Goal: Task Accomplishment & Management: Manage account settings

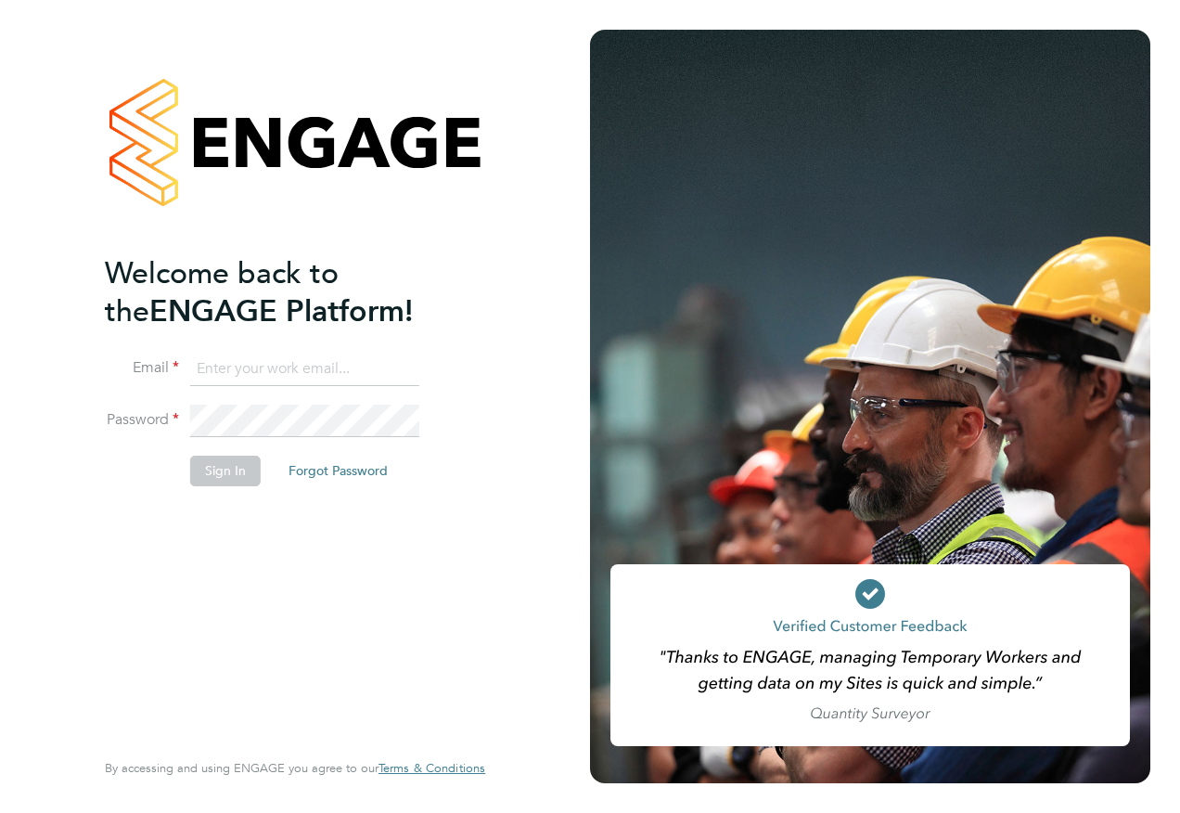
type input "Emma.Wood1@ncclondon.ac.uk"
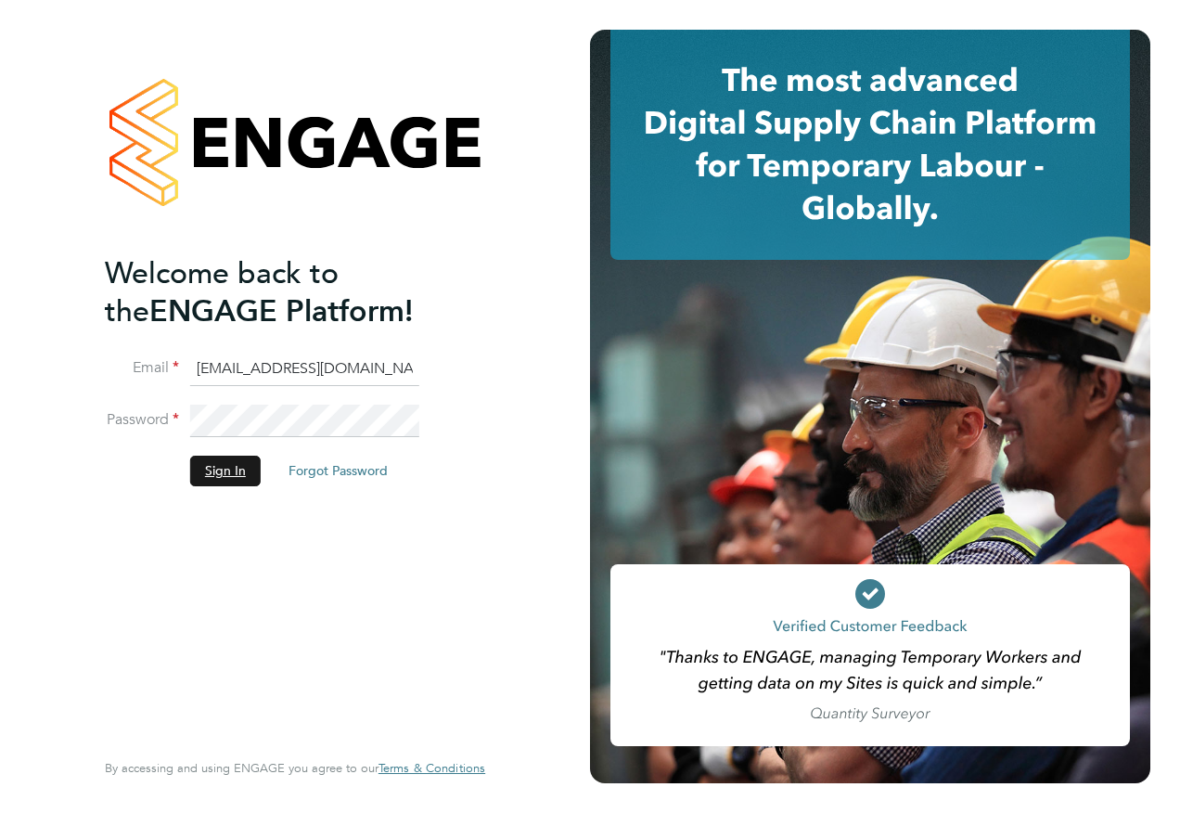
click at [230, 471] on button "Sign In" at bounding box center [225, 471] width 71 height 30
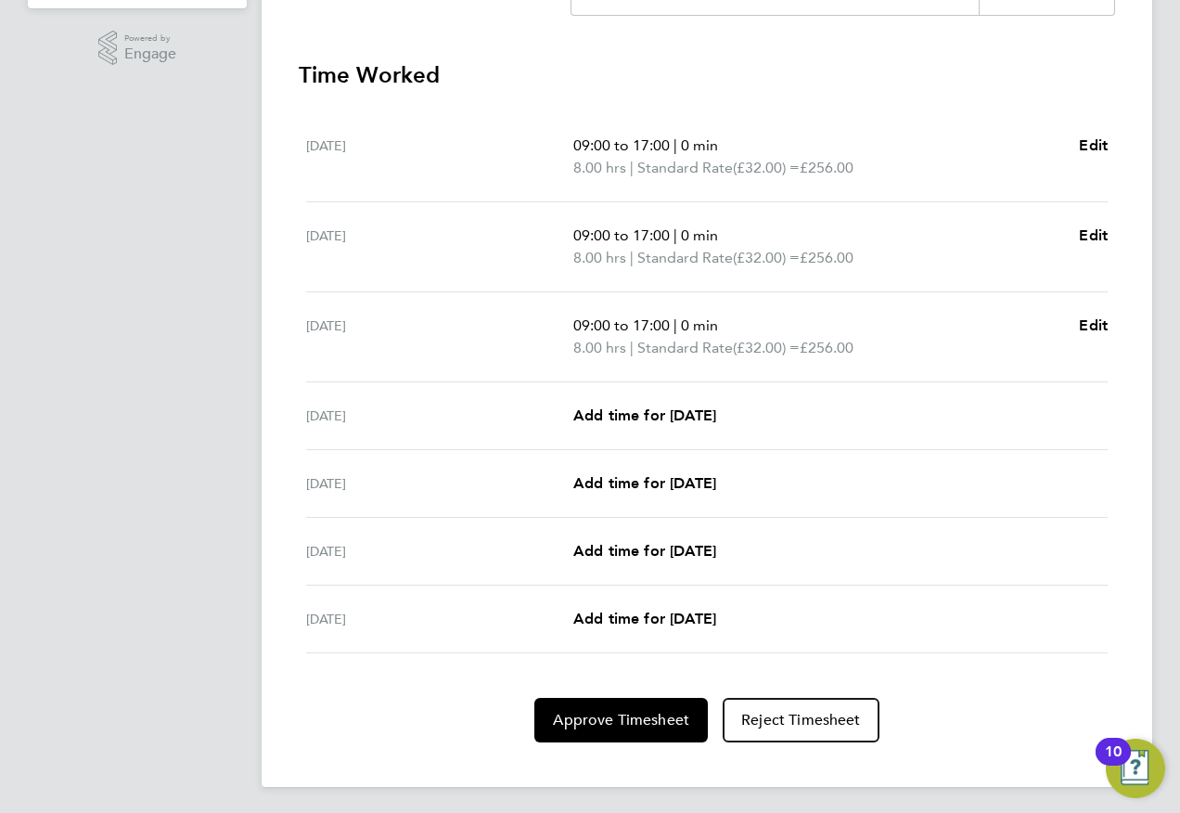
scroll to position [498, 0]
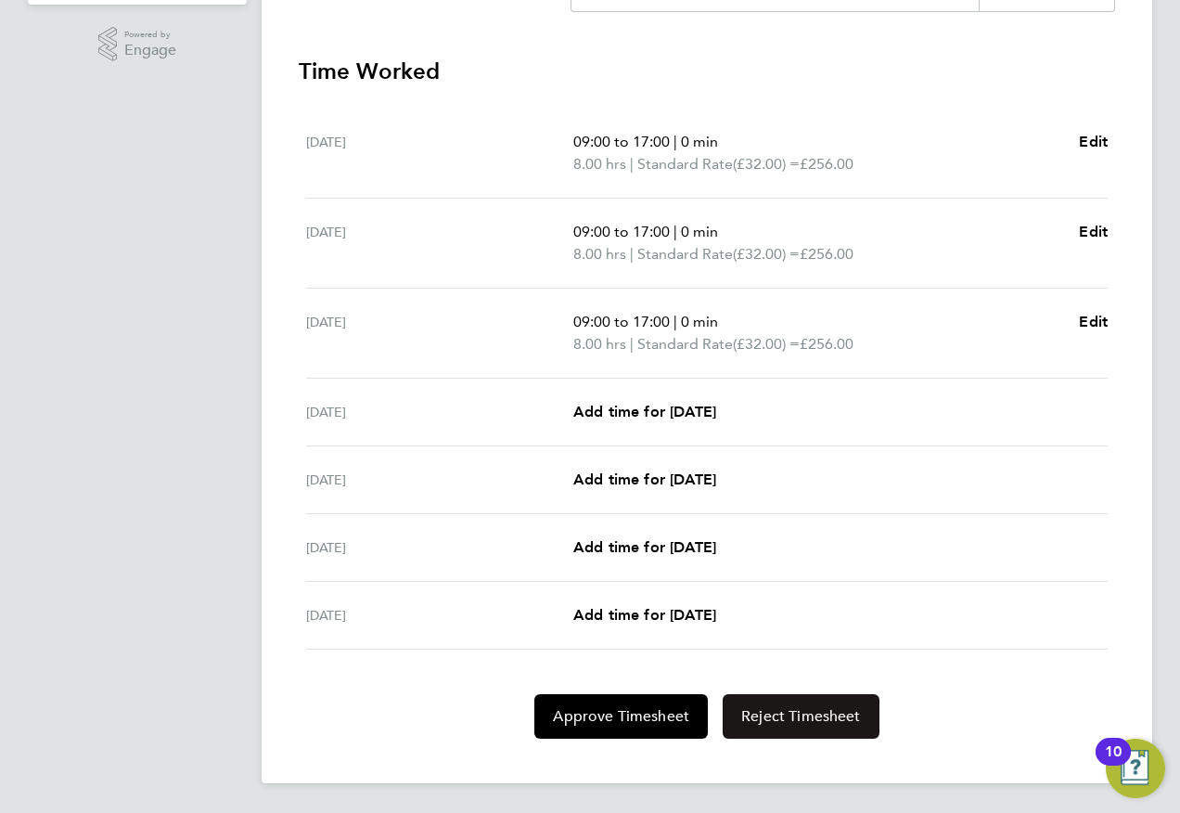
click at [849, 705] on button "Reject Timesheet" at bounding box center [801, 716] width 157 height 45
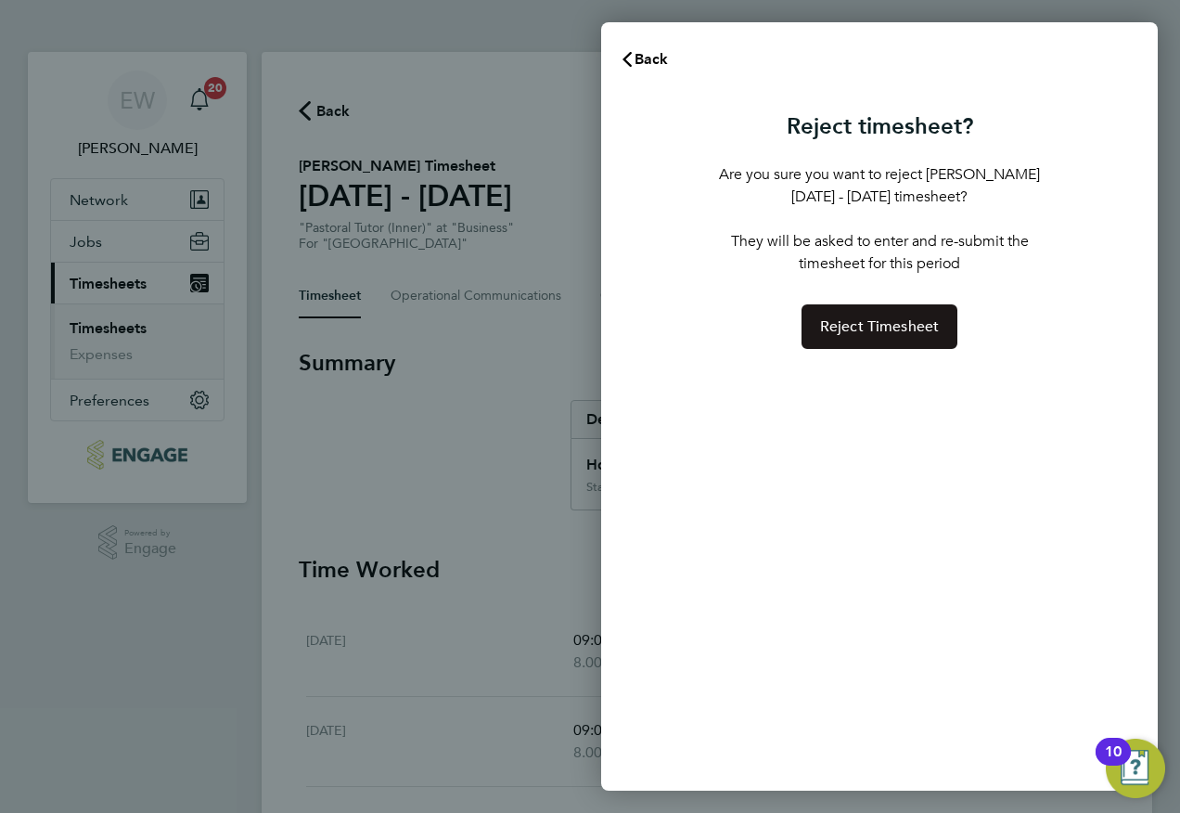
click at [930, 315] on button "Reject Timesheet" at bounding box center [880, 326] width 157 height 45
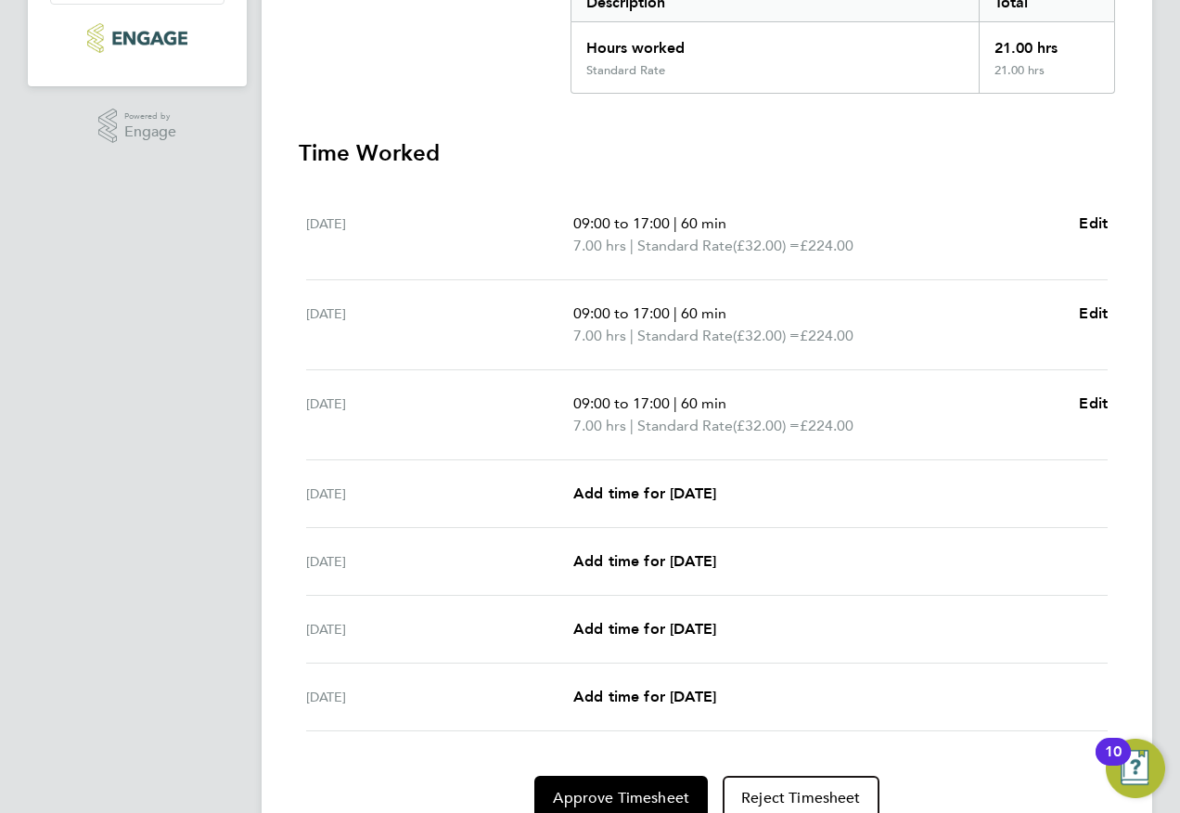
scroll to position [498, 0]
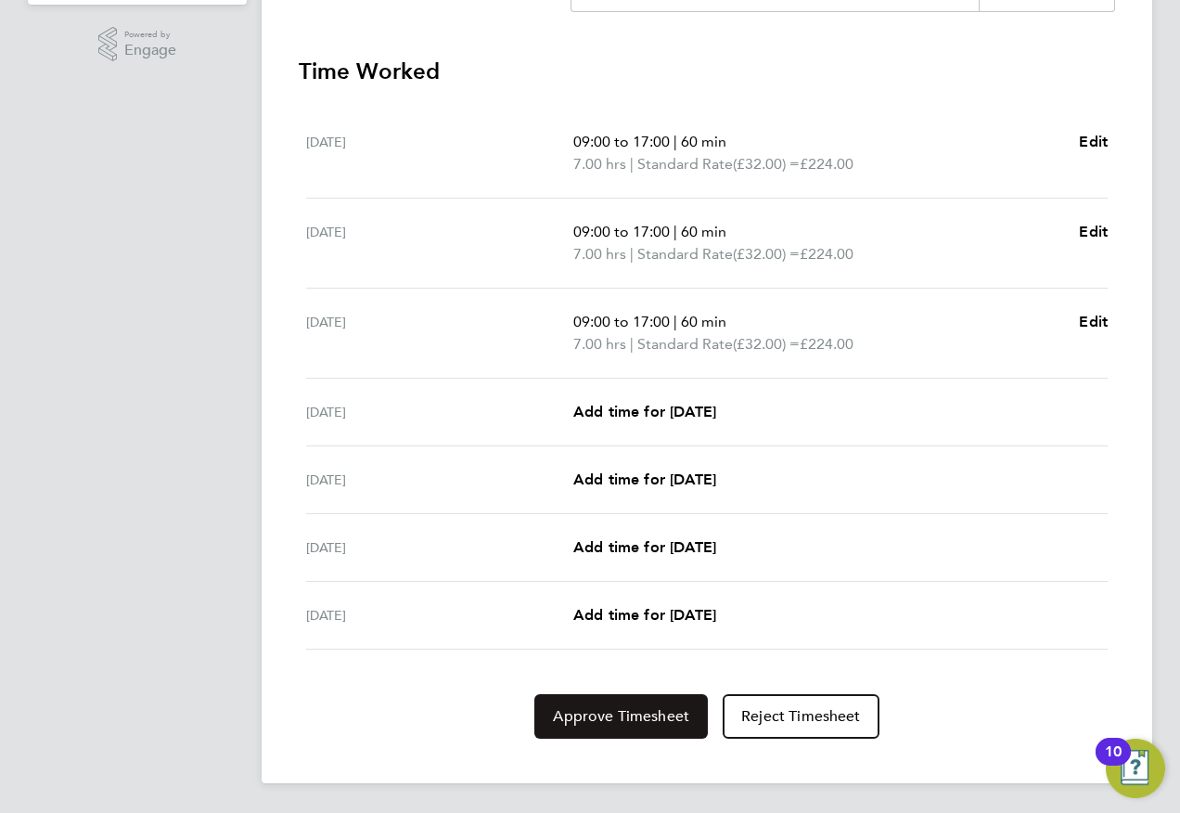
click at [605, 717] on span "Approve Timesheet" at bounding box center [621, 716] width 136 height 19
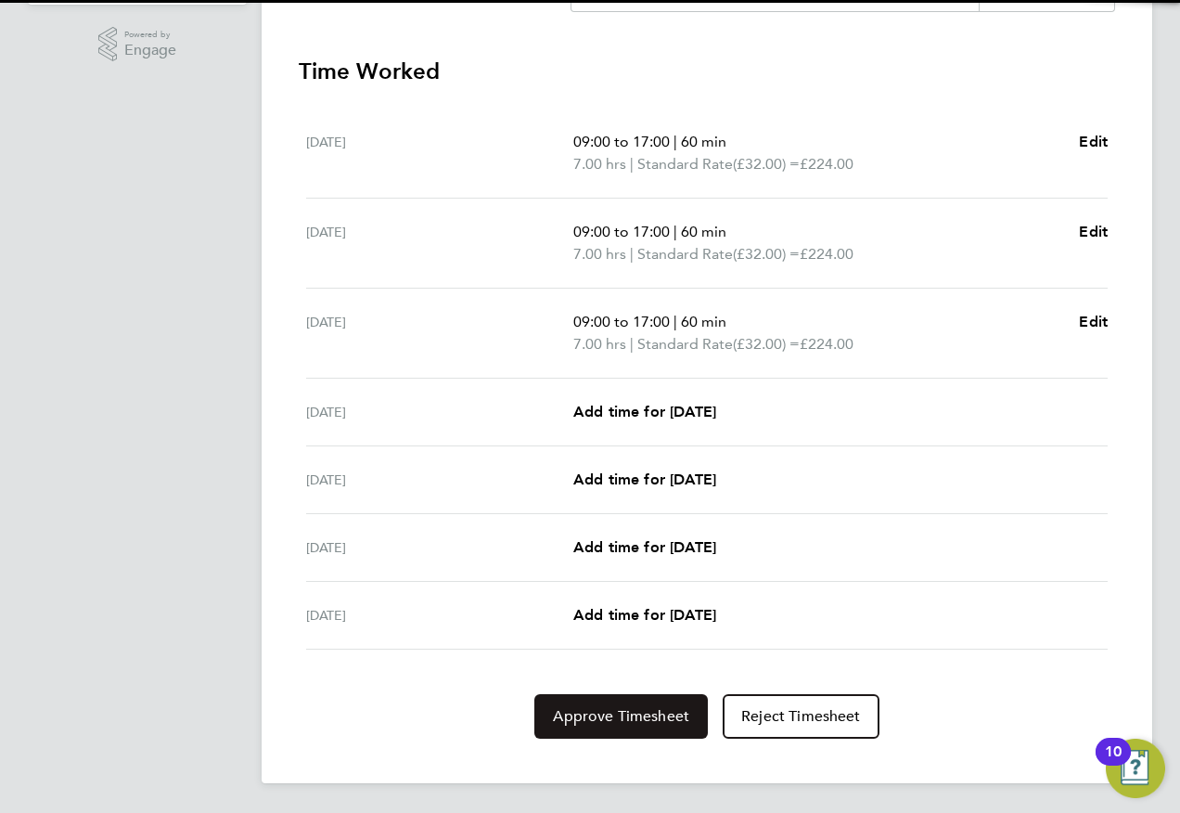
click at [600, 724] on span "Approve Timesheet" at bounding box center [621, 716] width 136 height 19
